Goal: Information Seeking & Learning: Learn about a topic

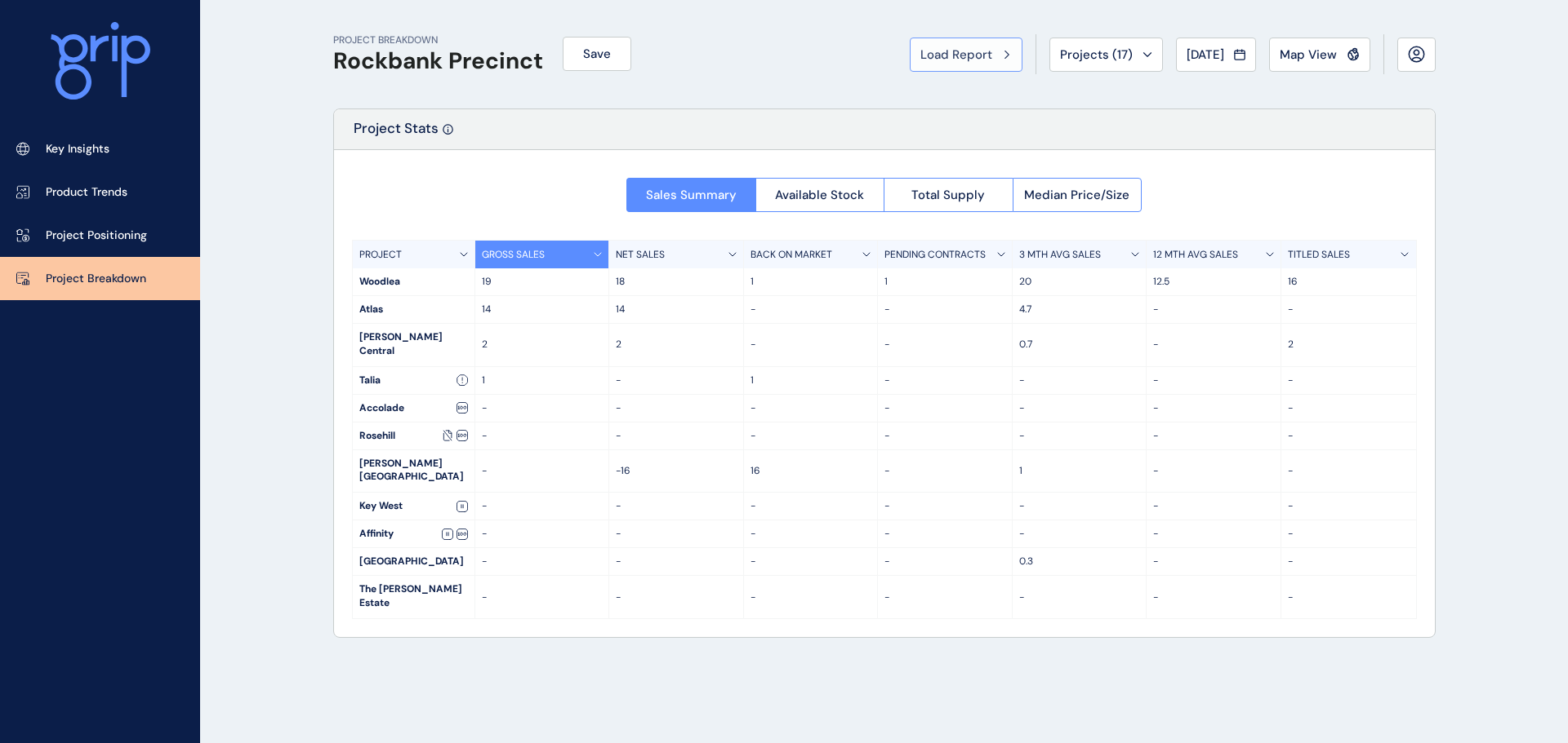
click at [945, 47] on span "Load Report" at bounding box center [956, 55] width 72 height 17
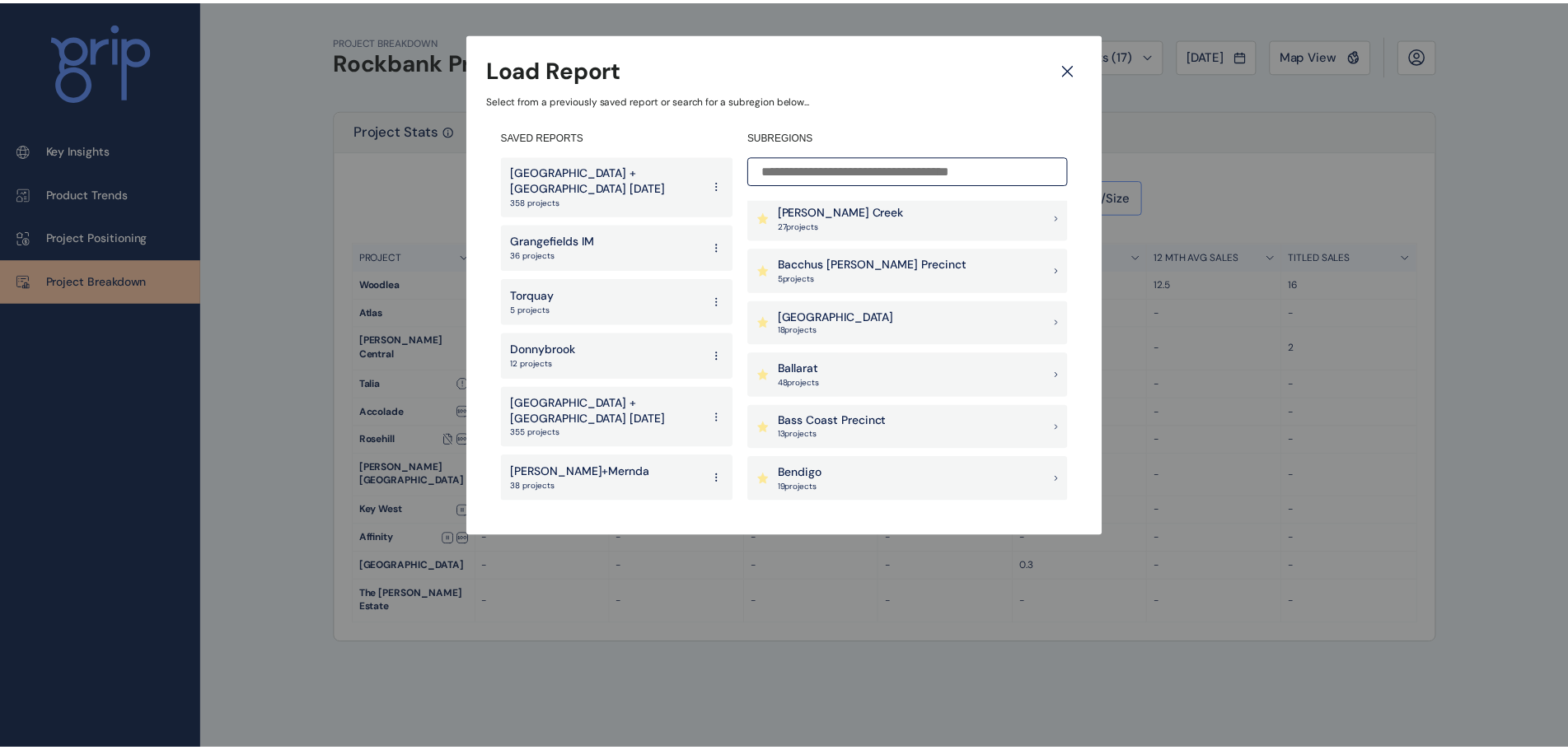
scroll to position [83, 0]
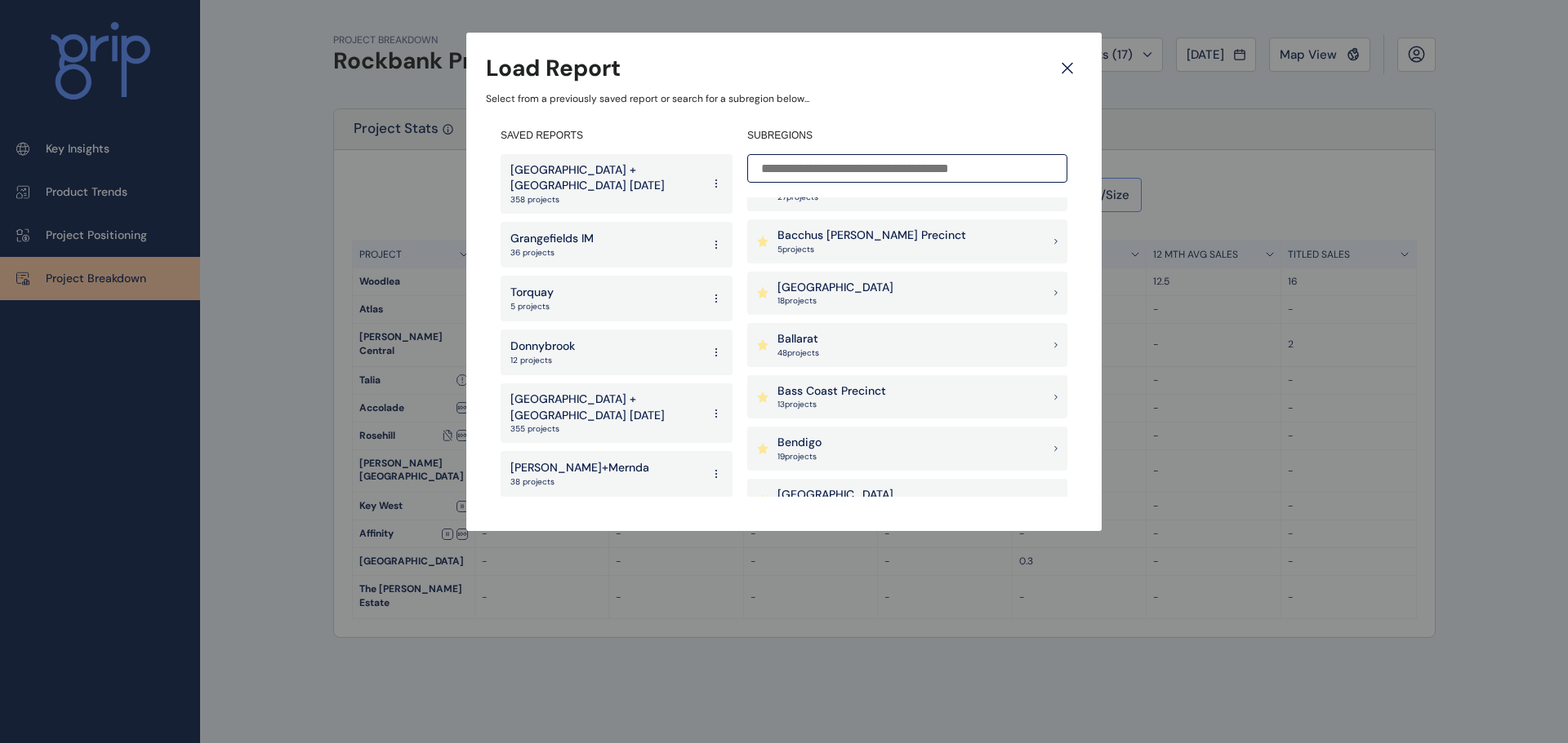
click at [806, 442] on p "Bendigo" at bounding box center [799, 442] width 44 height 17
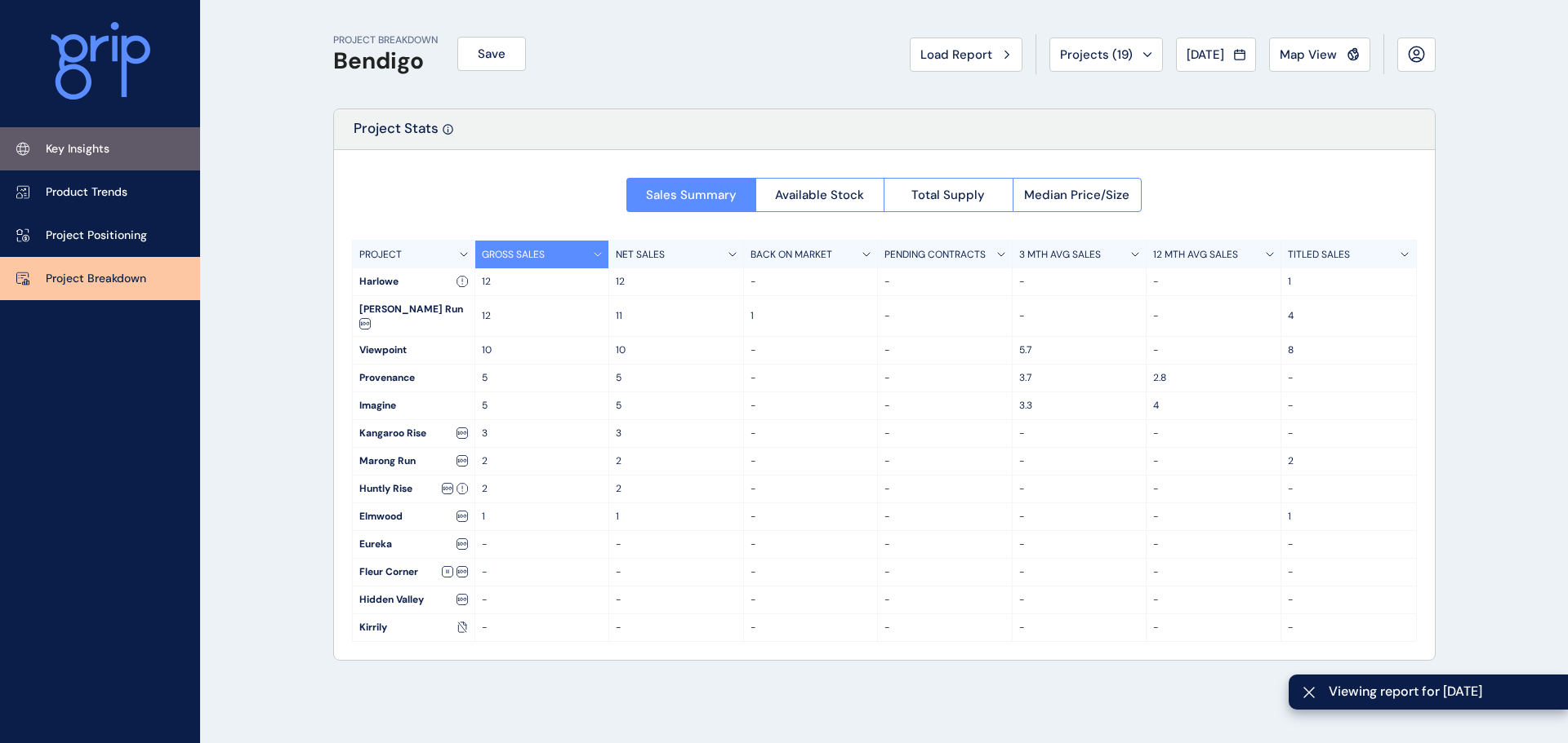
click at [91, 161] on link "Key Insights" at bounding box center [100, 148] width 200 height 43
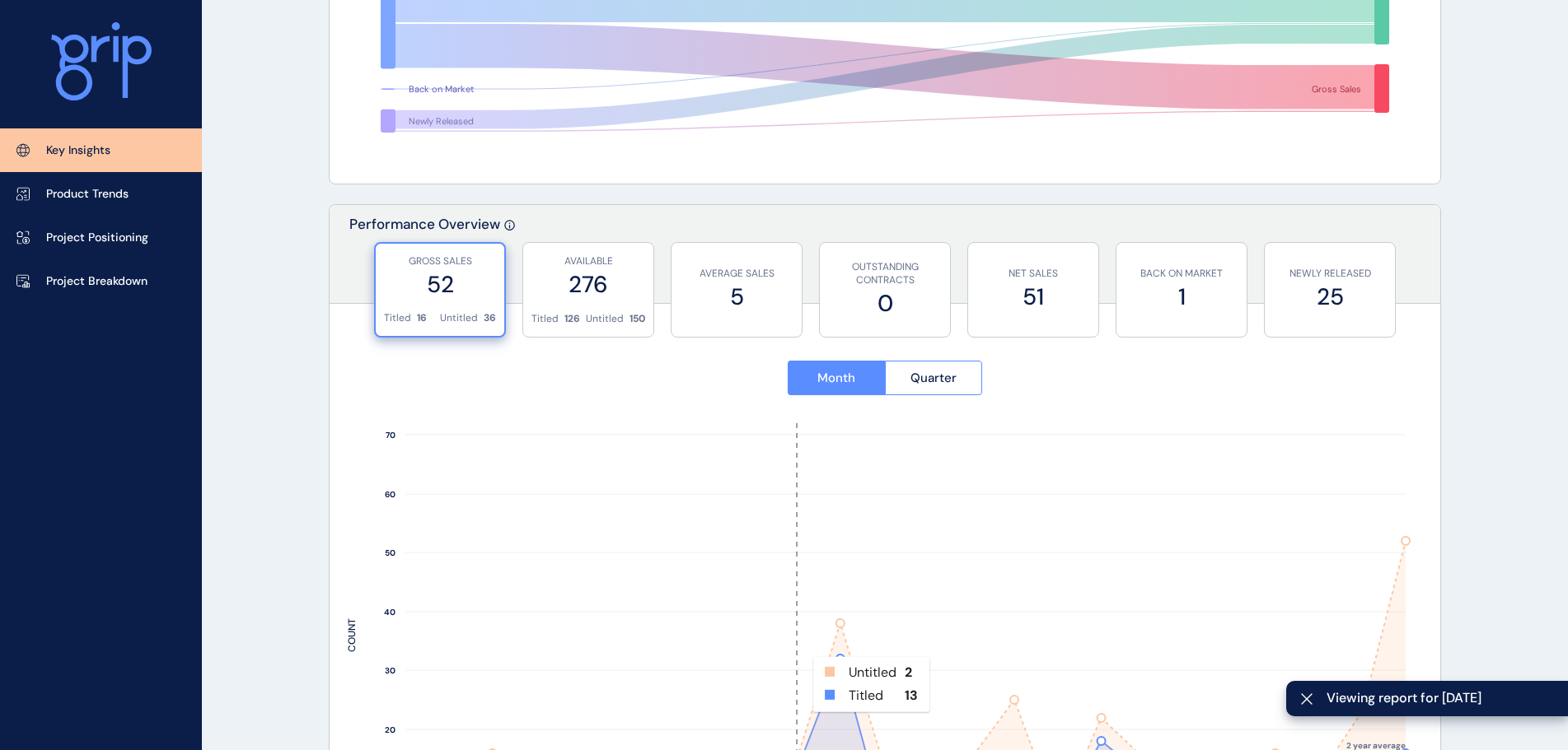
scroll to position [577, 0]
